Goal: Task Accomplishment & Management: Complete application form

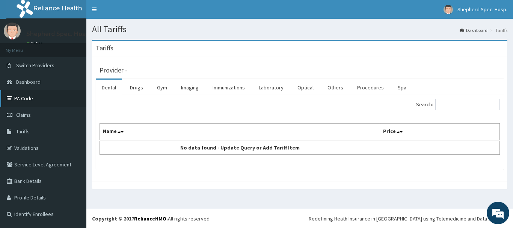
click at [39, 99] on link "PA Code" at bounding box center [43, 98] width 86 height 17
click at [266, 89] on link "Laboratory" at bounding box center [271, 88] width 37 height 16
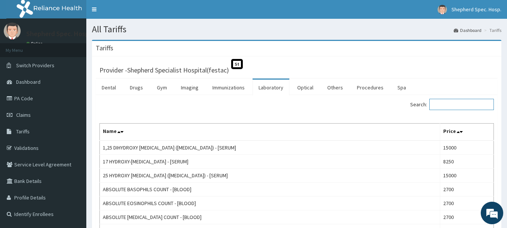
click at [439, 107] on input "Search:" at bounding box center [462, 104] width 65 height 11
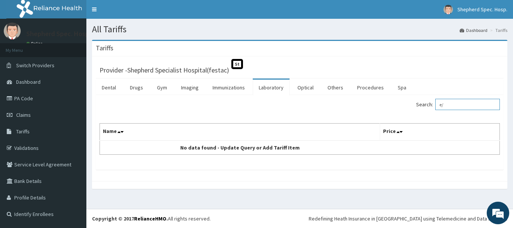
type input "e"
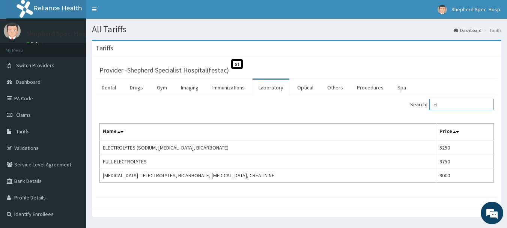
type input "e"
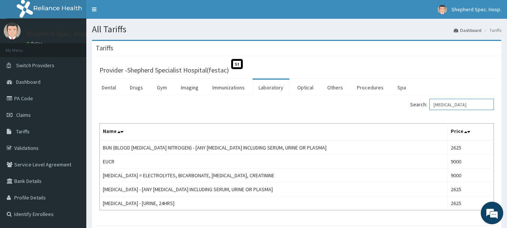
drag, startPoint x: 463, startPoint y: 107, endPoint x: 410, endPoint y: 108, distance: 53.0
click at [410, 108] on div "Search: urea" at bounding box center [399, 105] width 192 height 13
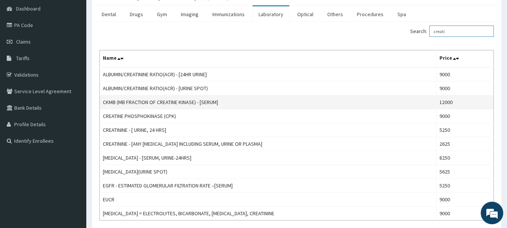
scroll to position [75, 0]
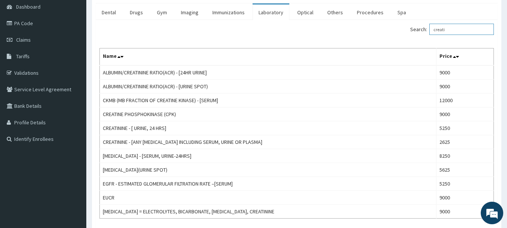
drag, startPoint x: 454, startPoint y: 34, endPoint x: 415, endPoint y: 41, distance: 40.1
click at [415, 41] on div "Search: creati Name Price ALBUMIN/CREATININE RATIO(ACR) - [24HR URINE] 9000 ALB…" at bounding box center [297, 121] width 395 height 195
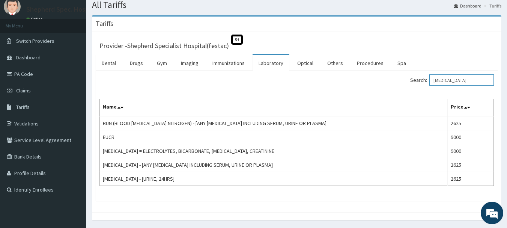
scroll to position [38, 0]
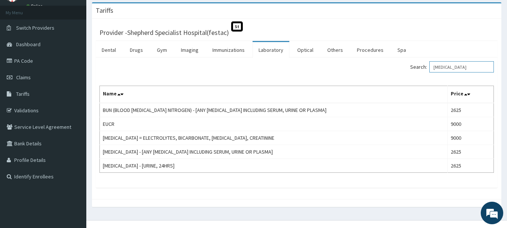
drag, startPoint x: 459, startPoint y: 66, endPoint x: 433, endPoint y: 67, distance: 25.9
click at [433, 67] on label "Search: urea" at bounding box center [453, 66] width 84 height 11
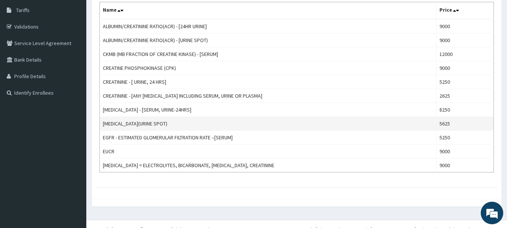
scroll to position [132, 0]
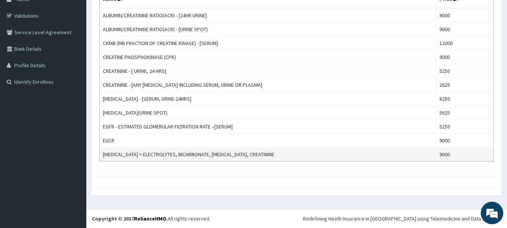
click at [215, 149] on td "RENAL FUNCTION TESTS = ELECTROLYTES, BICARBONATE, UREA, CREATININE" at bounding box center [268, 155] width 337 height 14
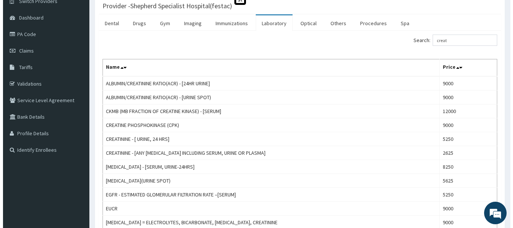
scroll to position [0, 0]
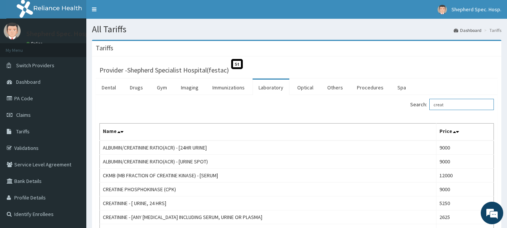
drag, startPoint x: 472, startPoint y: 105, endPoint x: 377, endPoint y: 111, distance: 95.2
click at [381, 115] on div "Search: creat Name Price ALBUMIN/CREATININE RATIO(ACR) - [24HR URINE] 9000 ALBU…" at bounding box center [297, 196] width 395 height 195
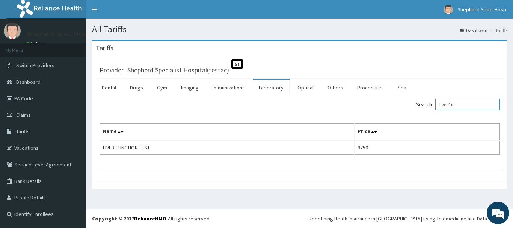
type input "liver fun"
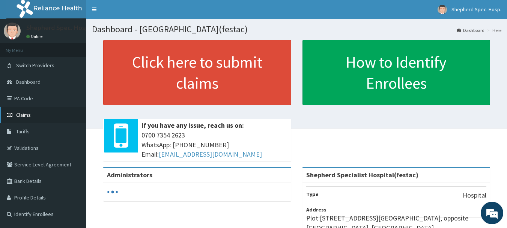
click at [20, 112] on span "Claims" at bounding box center [23, 115] width 15 height 7
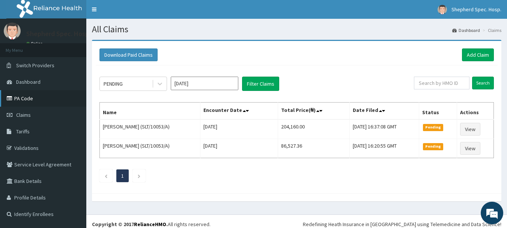
click at [21, 100] on link "PA Code" at bounding box center [43, 98] width 86 height 17
click at [479, 51] on link "Add Claim" at bounding box center [478, 54] width 32 height 13
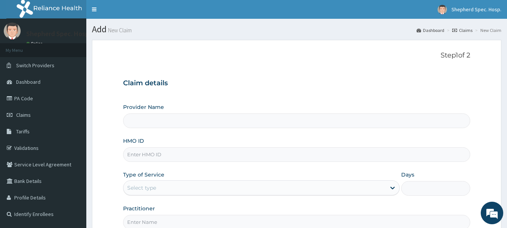
type input "Shepherd Specialist Hospital(festac)"
click at [189, 156] on input "HMO ID" at bounding box center [297, 154] width 348 height 15
paste input "ACQ/10068/A"
type input "ACQ/10068/A"
click at [201, 182] on div "Select type" at bounding box center [255, 188] width 263 height 12
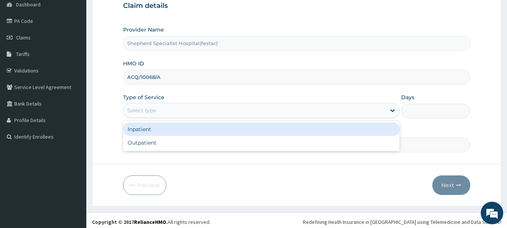
scroll to position [81, 0]
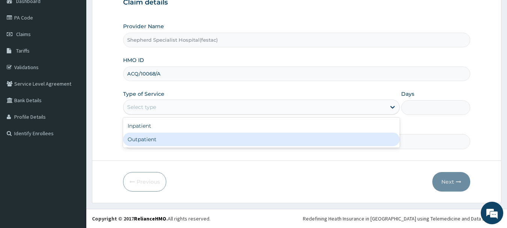
click at [185, 145] on div "Outpatient" at bounding box center [261, 140] width 277 height 14
type input "1"
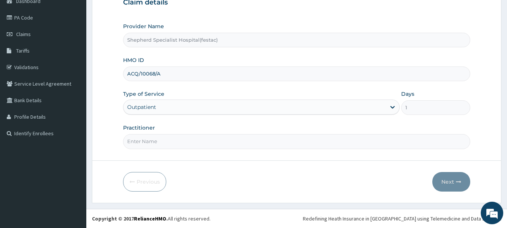
click at [184, 143] on input "Practitioner" at bounding box center [297, 141] width 348 height 15
type input "DR [PERSON_NAME]"
click at [464, 181] on button "Next" at bounding box center [452, 182] width 38 height 20
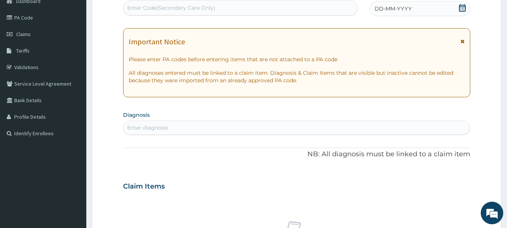
click at [156, 11] on div "Enter Code(Secondary Care Only)" at bounding box center [171, 8] width 88 height 8
paste input "PA/3689CB"
type input "PA/3689CB"
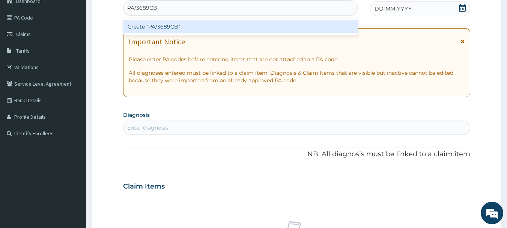
click at [165, 31] on div "Create "PA/3689CB"" at bounding box center [240, 27] width 235 height 14
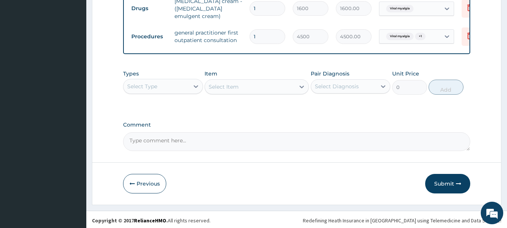
scroll to position [391, 0]
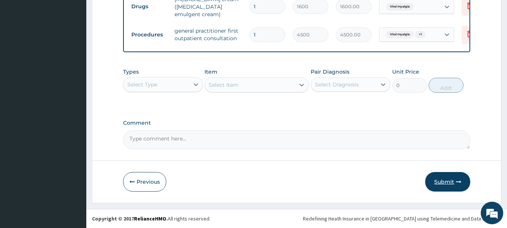
click at [449, 184] on button "Submit" at bounding box center [448, 182] width 45 height 20
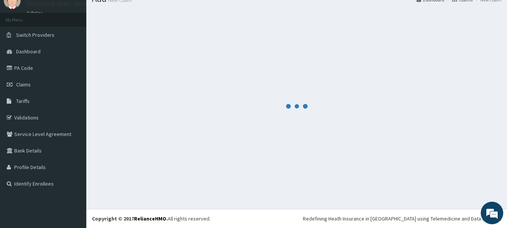
scroll to position [30, 0]
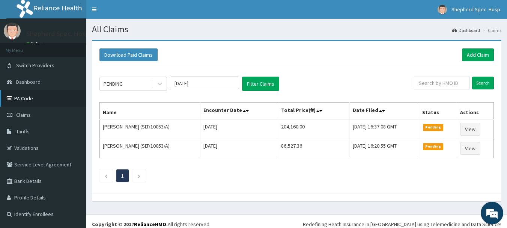
click at [18, 97] on link "PA Code" at bounding box center [43, 98] width 86 height 17
click at [33, 100] on link "PA Code" at bounding box center [43, 98] width 86 height 17
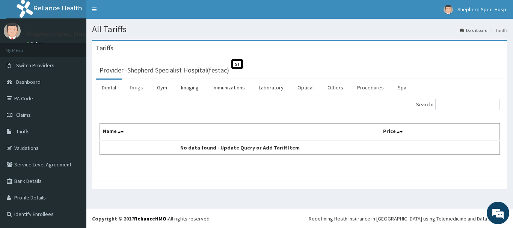
click at [141, 92] on link "Drugs" at bounding box center [136, 88] width 25 height 16
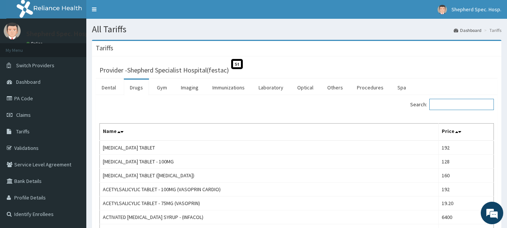
click at [455, 106] on input "Search:" at bounding box center [462, 104] width 65 height 11
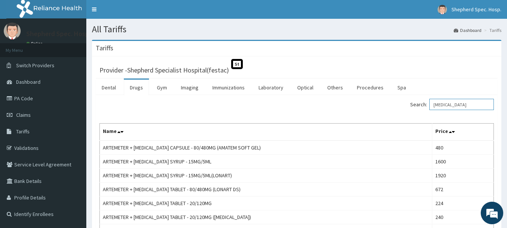
drag, startPoint x: 473, startPoint y: 101, endPoint x: 419, endPoint y: 106, distance: 54.3
click at [419, 106] on label "Search: artemether" at bounding box center [453, 104] width 84 height 11
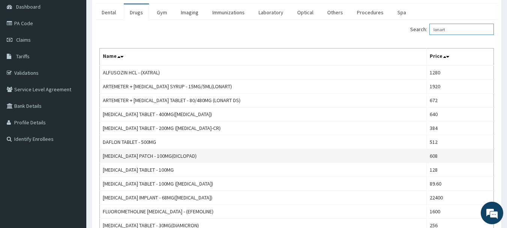
scroll to position [21, 0]
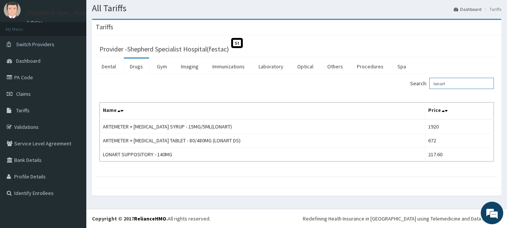
type input "lonart"
click at [68, 93] on link "Claims" at bounding box center [43, 94] width 86 height 17
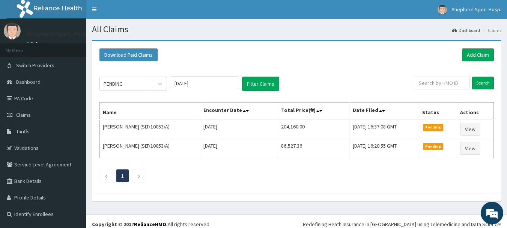
click at [347, 56] on div "Download Paid Claims Add Claim" at bounding box center [297, 54] width 395 height 13
click at [482, 54] on link "Add Claim" at bounding box center [478, 54] width 32 height 13
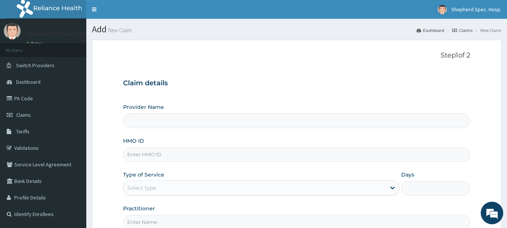
click at [190, 153] on input "HMO ID" at bounding box center [297, 154] width 348 height 15
paste input "SFA/10144/A"
type input "SFA/10144/A"
click at [214, 100] on div "Claim details Provider Name HMO ID SFA/10144/A Type of Service Select type Days…" at bounding box center [297, 151] width 348 height 158
click at [209, 114] on input "Provider Name" at bounding box center [297, 120] width 348 height 15
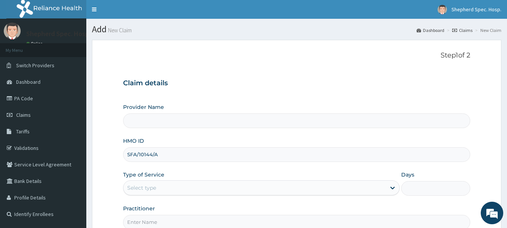
click at [207, 117] on input "Provider Name" at bounding box center [297, 120] width 348 height 15
type input "Shepherd Specialist Hospital(festac)"
drag, startPoint x: 203, startPoint y: 125, endPoint x: 208, endPoint y: 137, distance: 12.6
click at [203, 126] on input "Shepherd Specialist Hospital(festac)" at bounding box center [297, 120] width 348 height 15
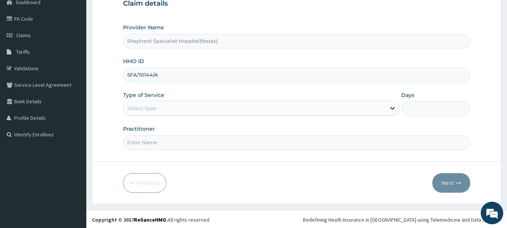
scroll to position [81, 0]
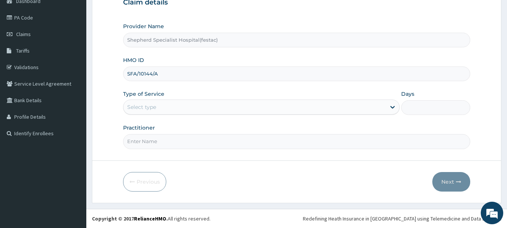
click at [190, 113] on div "Select type" at bounding box center [255, 107] width 263 height 12
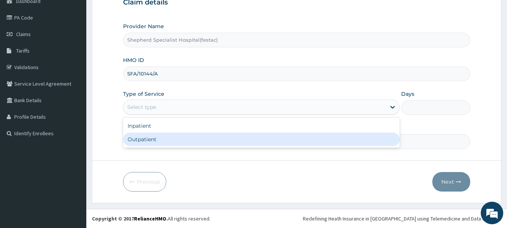
click at [174, 135] on div "Outpatient" at bounding box center [261, 140] width 277 height 14
type input "1"
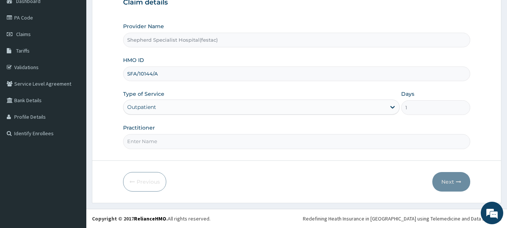
click at [173, 139] on input "Practitioner" at bounding box center [297, 141] width 348 height 15
type input "DR CHRIS"
click at [447, 189] on button "Next" at bounding box center [452, 182] width 38 height 20
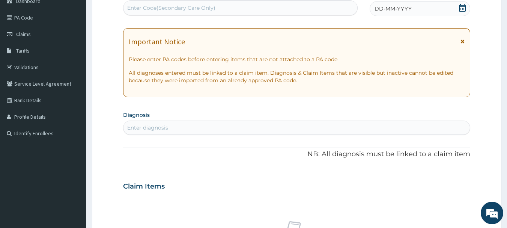
scroll to position [0, 0]
click at [464, 12] on span at bounding box center [463, 8] width 8 height 9
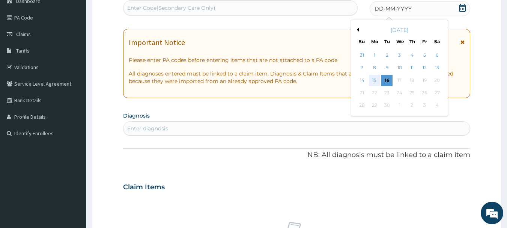
click at [375, 80] on div "15" at bounding box center [374, 80] width 11 height 11
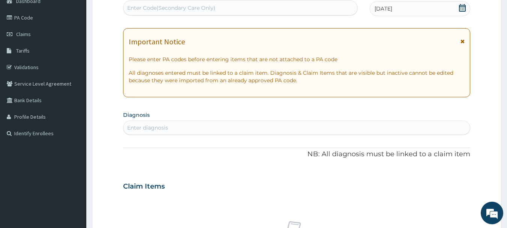
click at [351, 133] on div "Enter diagnosis" at bounding box center [297, 128] width 347 height 12
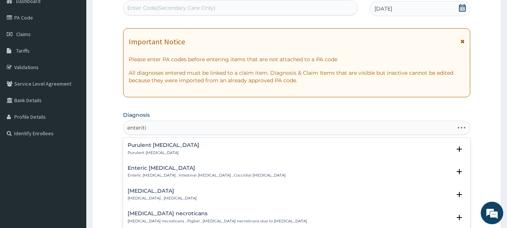
type input "enteritis"
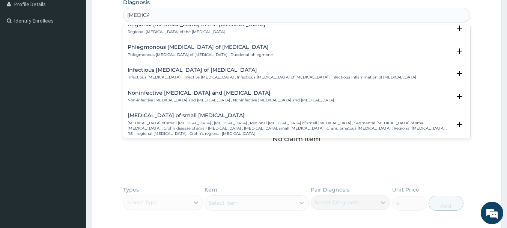
scroll to position [676, 0]
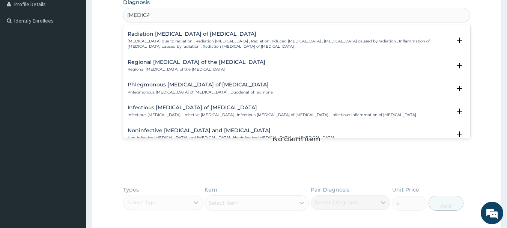
click at [200, 105] on h4 "Infectious enteritis of intestine" at bounding box center [272, 108] width 289 height 6
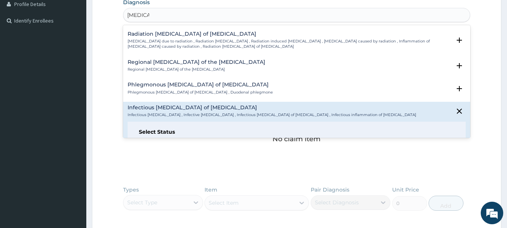
scroll to position [751, 0]
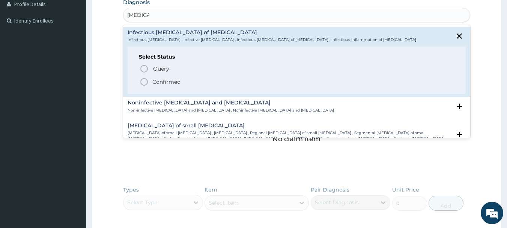
click at [146, 79] on circle "status option filled" at bounding box center [144, 82] width 7 height 7
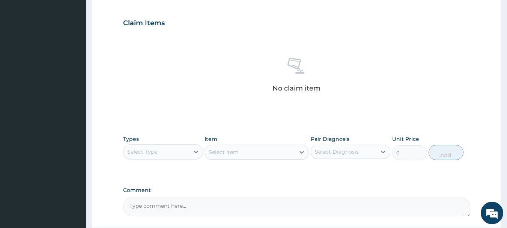
scroll to position [314, 0]
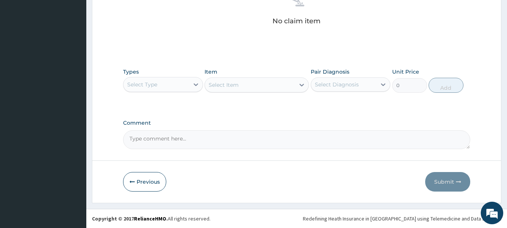
click at [154, 93] on div "Types Select Type Item Select Item Pair Diagnosis Select Diagnosis Unit Price 0…" at bounding box center [297, 80] width 348 height 32
click at [155, 90] on div "Select Type" at bounding box center [157, 85] width 66 height 12
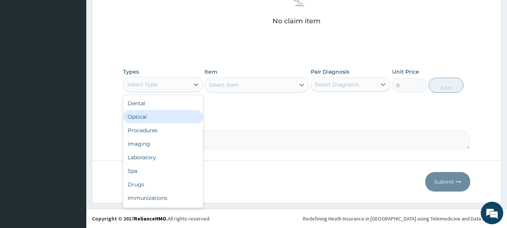
click at [156, 119] on div "Optical" at bounding box center [163, 117] width 80 height 14
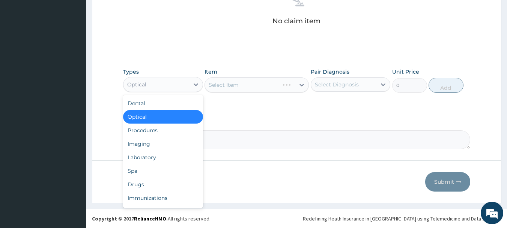
drag, startPoint x: 148, startPoint y: 86, endPoint x: 146, endPoint y: 108, distance: 21.8
click at [148, 87] on div "Optical" at bounding box center [157, 85] width 66 height 12
click at [145, 133] on div "Procedures" at bounding box center [163, 131] width 80 height 14
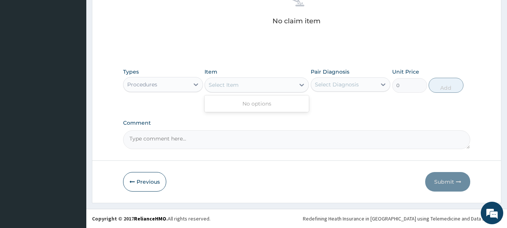
click at [272, 85] on div "Select Item" at bounding box center [250, 85] width 90 height 12
click at [269, 89] on div "Select Item" at bounding box center [250, 85] width 90 height 12
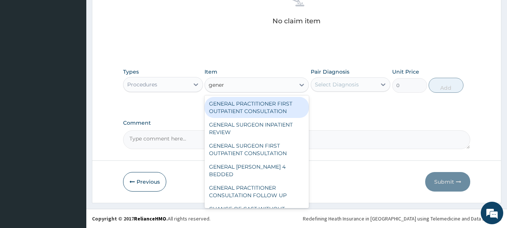
type input "genera"
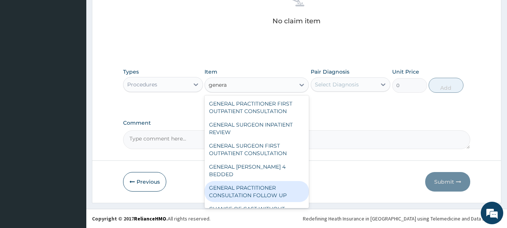
click at [259, 185] on div "GENERAL PRACTITIONER CONSULTATION FOLLOW UP" at bounding box center [257, 191] width 104 height 21
type input "2250"
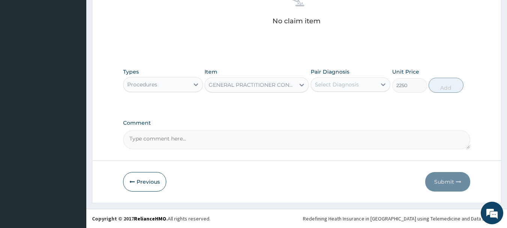
click at [356, 86] on div "Select Diagnosis" at bounding box center [337, 85] width 44 height 8
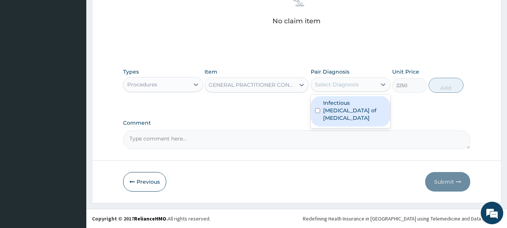
click at [344, 112] on label "Infectious enteritis of intestine" at bounding box center [354, 110] width 63 height 23
checkbox input "true"
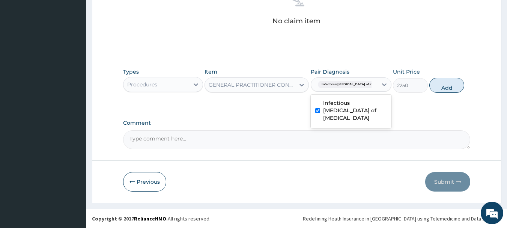
click at [460, 94] on div "Types Procedures Item GENERAL PRACTITIONER CONSULTATION FOLLOW UP Pair Diagnosi…" at bounding box center [297, 80] width 348 height 32
click at [458, 91] on button "Add" at bounding box center [447, 85] width 35 height 15
type input "0"
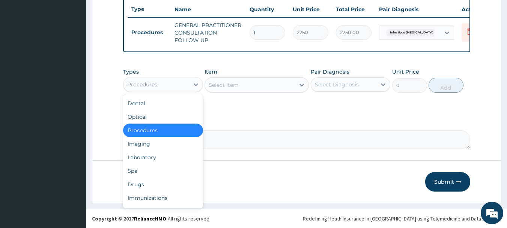
click at [135, 86] on div "Procedures" at bounding box center [142, 85] width 30 height 8
click at [148, 185] on div "Drugs" at bounding box center [163, 185] width 80 height 14
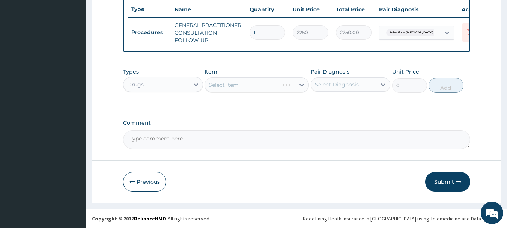
click at [243, 85] on div "Select Item" at bounding box center [257, 84] width 104 height 15
click at [233, 84] on div "Select Item" at bounding box center [224, 85] width 30 height 8
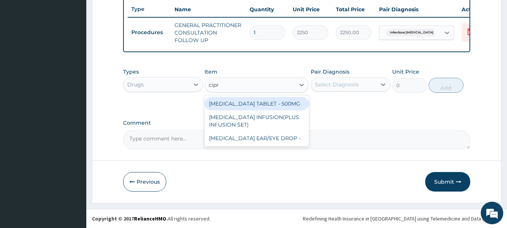
type input "cipro"
click at [253, 103] on div "CIPROFLOXACIN TABLET - 500MG" at bounding box center [257, 104] width 104 height 14
type input "224"
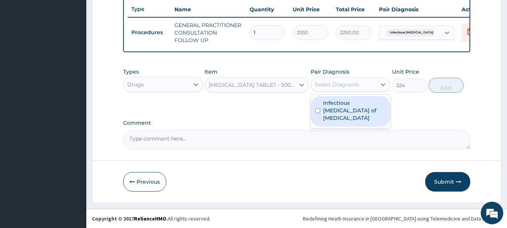
click at [365, 83] on div "Select Diagnosis" at bounding box center [344, 85] width 66 height 12
click at [358, 105] on label "Infectious enteritis of intestine" at bounding box center [354, 110] width 63 height 23
checkbox input "true"
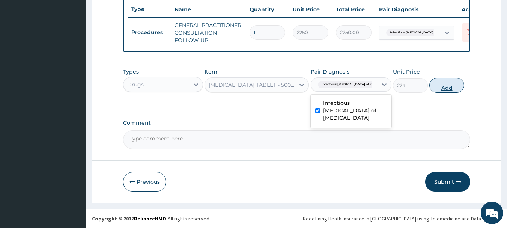
click at [447, 89] on button "Add" at bounding box center [447, 85] width 35 height 15
type input "0"
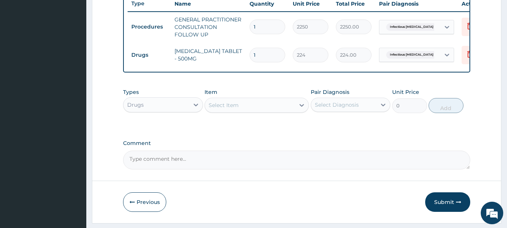
type input "10"
type input "2240.00"
type input "10"
click at [438, 203] on button "Submit" at bounding box center [448, 202] width 45 height 20
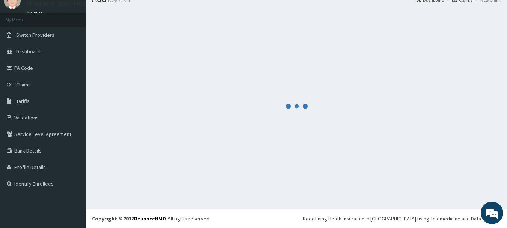
scroll to position [30, 0]
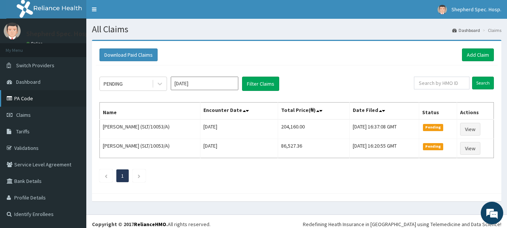
click at [37, 101] on link "PA Code" at bounding box center [43, 98] width 86 height 17
click at [478, 48] on link "Add Claim" at bounding box center [478, 54] width 32 height 13
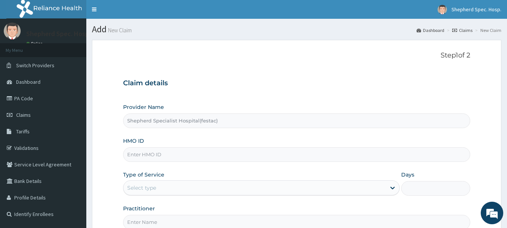
scroll to position [38, 0]
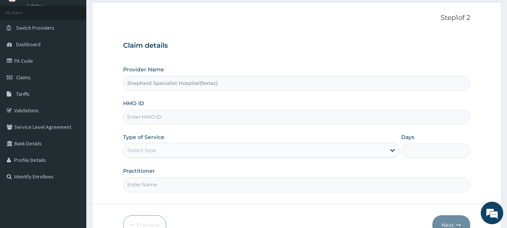
click at [220, 116] on input "HMO ID" at bounding box center [297, 117] width 348 height 15
paste input "HIA/10565/A"
type input "HIA/10565/A"
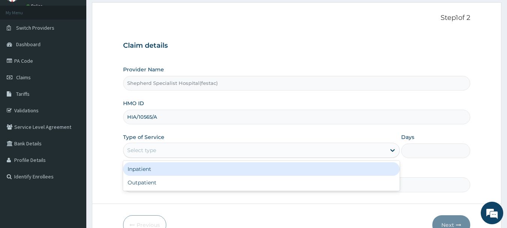
click at [243, 150] on div "Select type" at bounding box center [255, 150] width 263 height 12
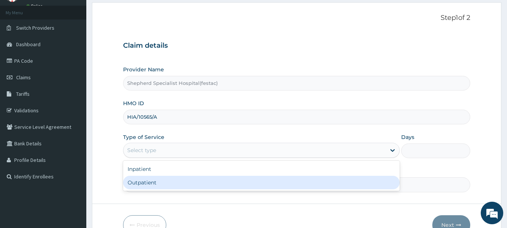
click at [220, 183] on div "Outpatient" at bounding box center [261, 183] width 277 height 14
type input "1"
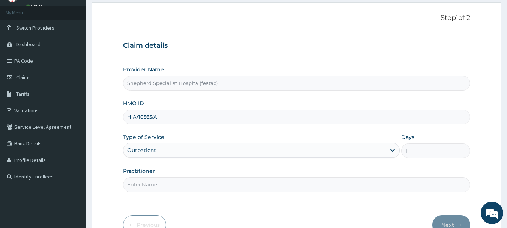
click at [220, 183] on input "Practitioner" at bounding box center [297, 184] width 348 height 15
type input "DR [PERSON_NAME]"
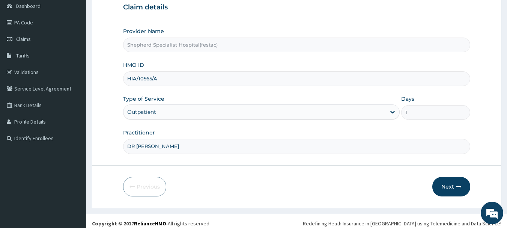
scroll to position [81, 0]
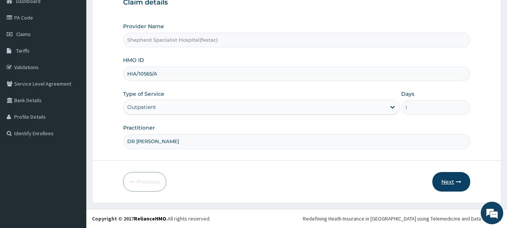
click at [444, 175] on button "Next" at bounding box center [452, 182] width 38 height 20
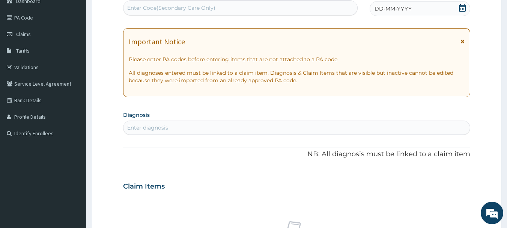
click at [203, 16] on div "PA Code / Prescription Code Enter Code(Secondary Care Only)" at bounding box center [240, 3] width 235 height 25
click at [203, 14] on div "Enter Code(Secondary Care Only)" at bounding box center [241, 8] width 234 height 12
paste input "PA/3707B8"
type input "PA/3707B8"
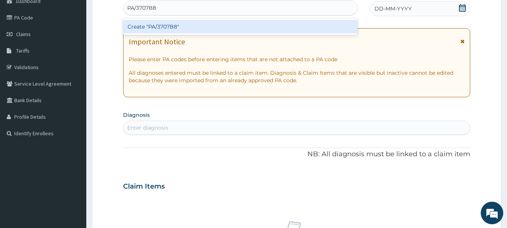
click at [202, 26] on div "Create "PA/3707B8"" at bounding box center [240, 27] width 235 height 14
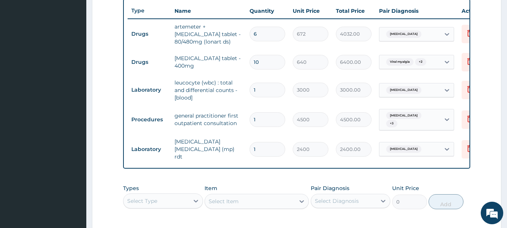
scroll to position [358, 0]
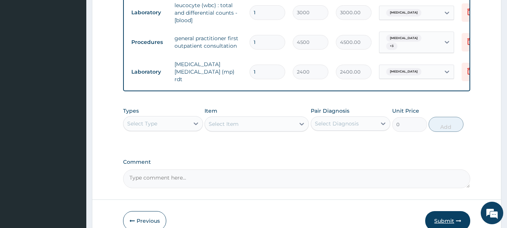
click at [443, 214] on button "Submit" at bounding box center [448, 221] width 45 height 20
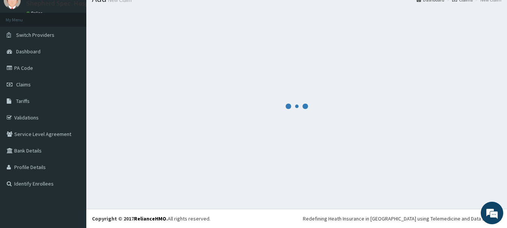
scroll to position [30, 0]
